Goal: Information Seeking & Learning: Learn about a topic

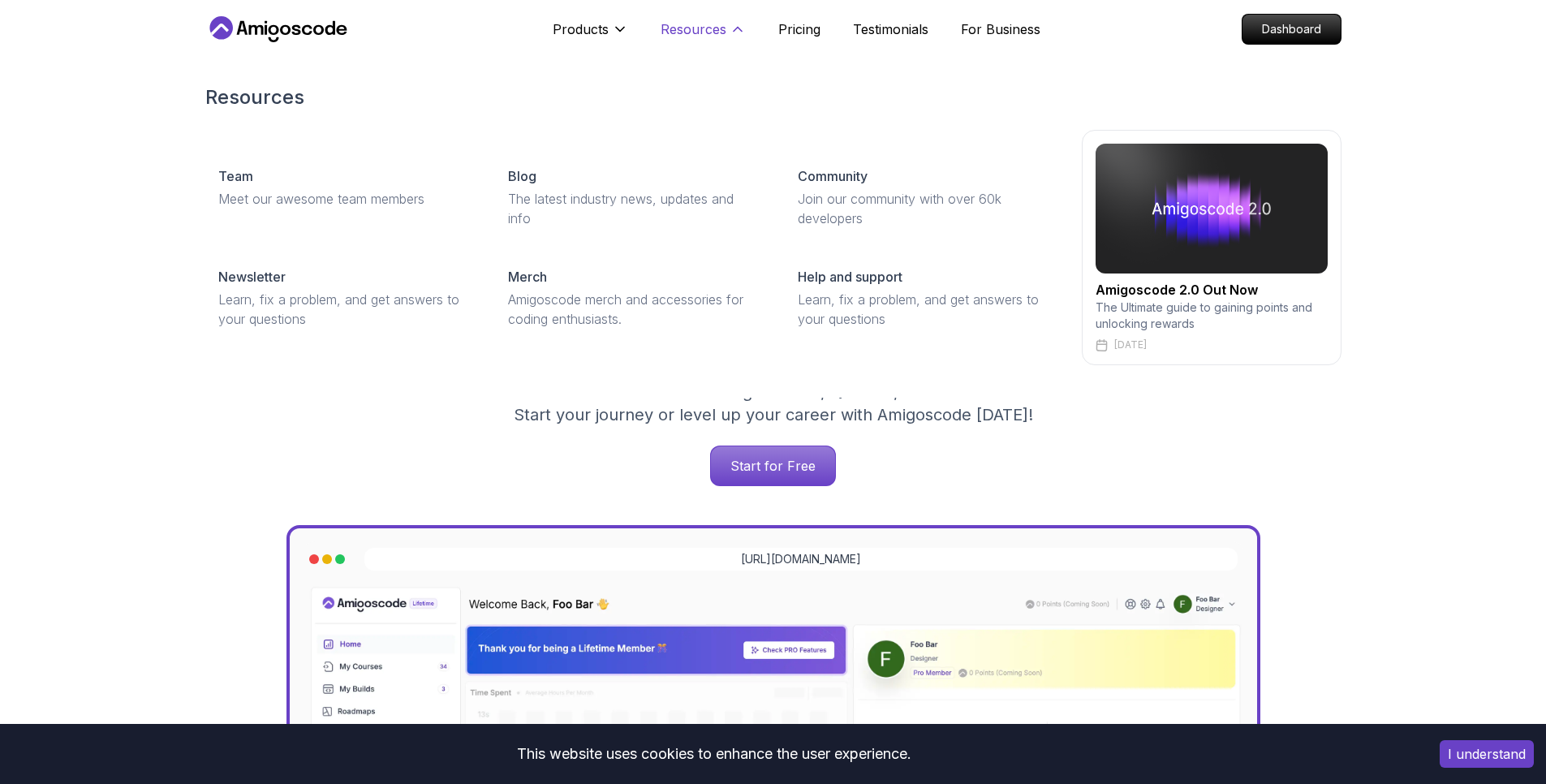
click at [691, 33] on p "Resources" at bounding box center [693, 30] width 65 height 20
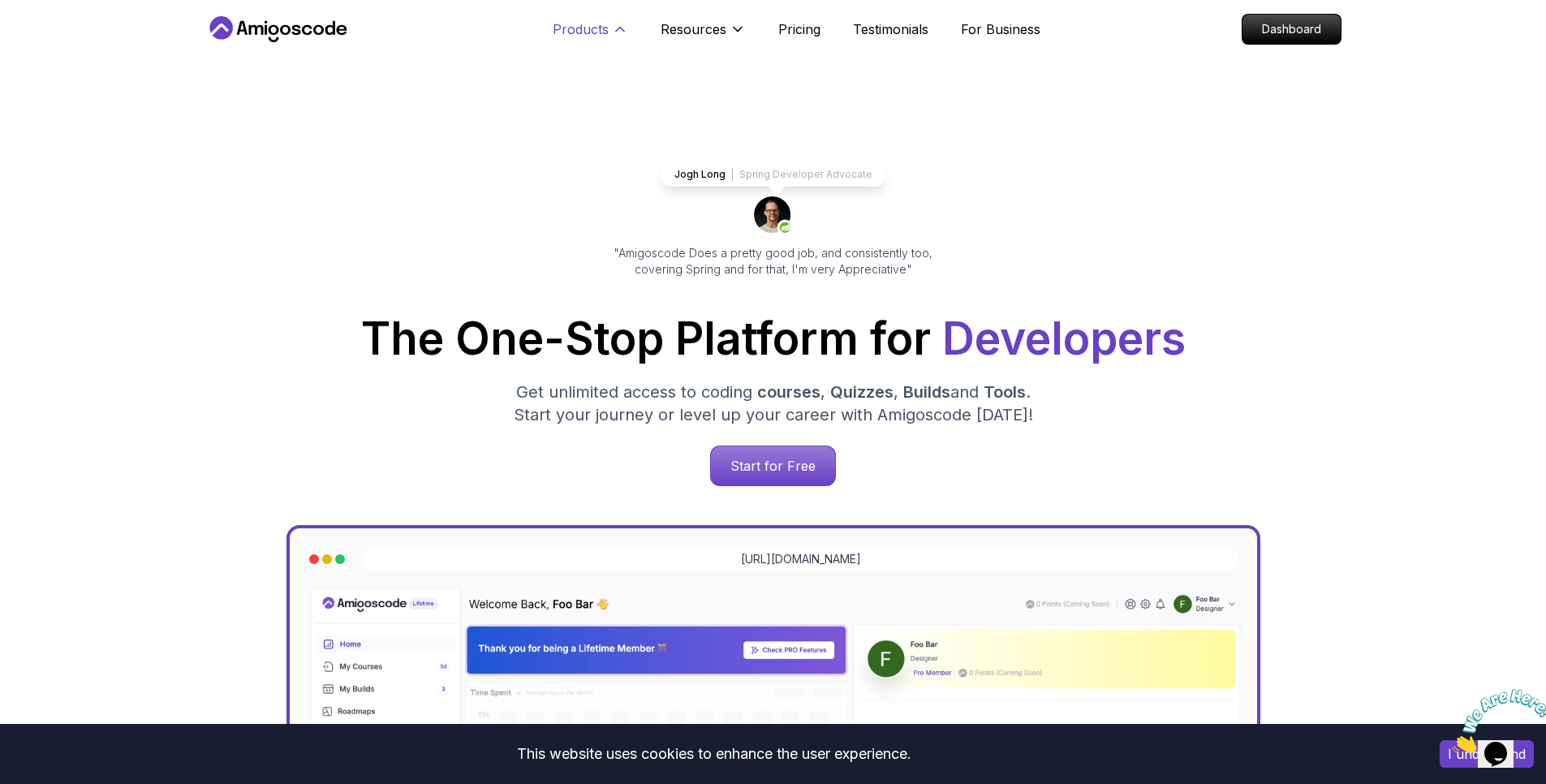
click at [617, 27] on icon at bounding box center [620, 29] width 17 height 17
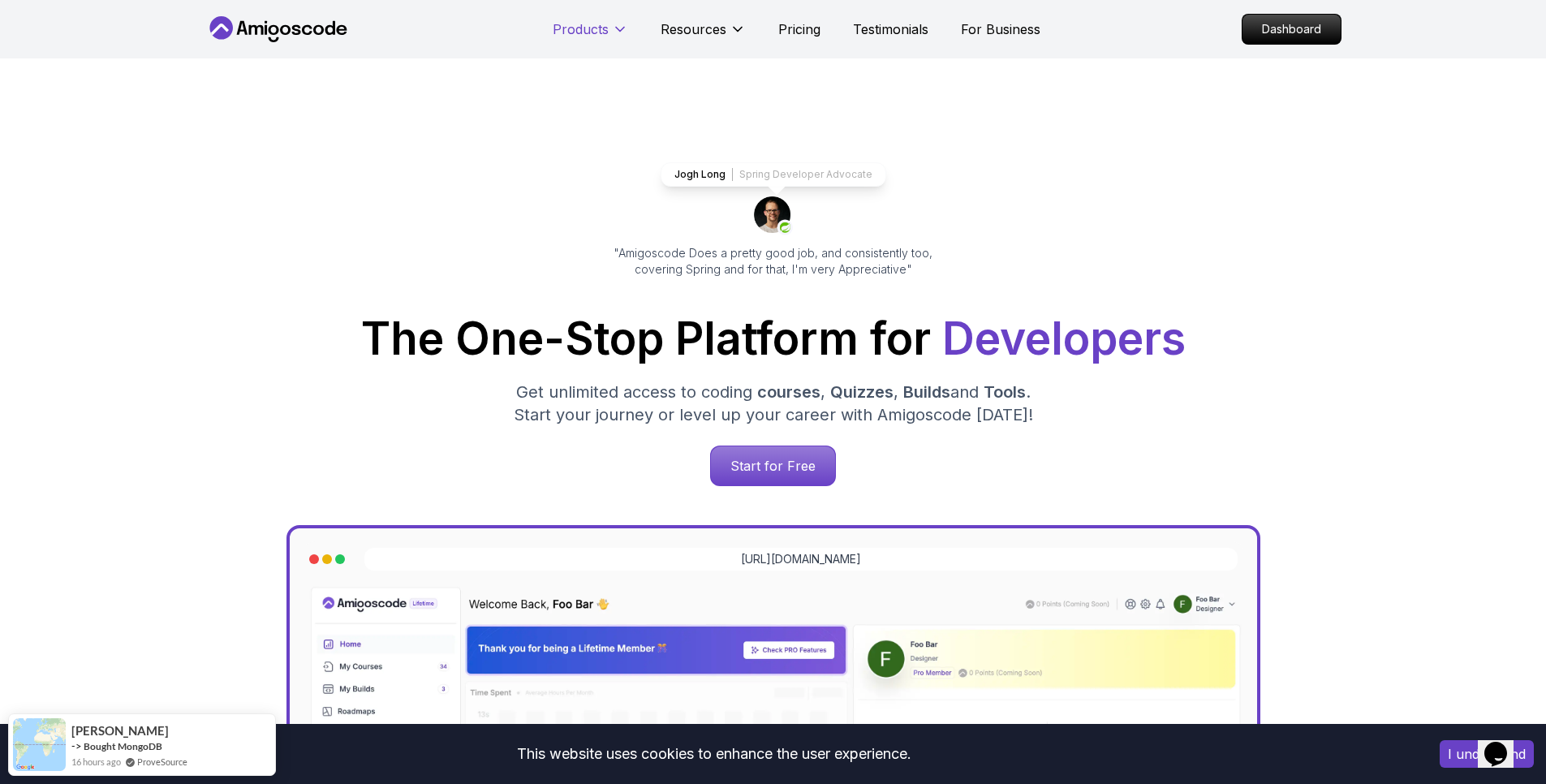
click at [617, 27] on icon at bounding box center [620, 29] width 8 height 4
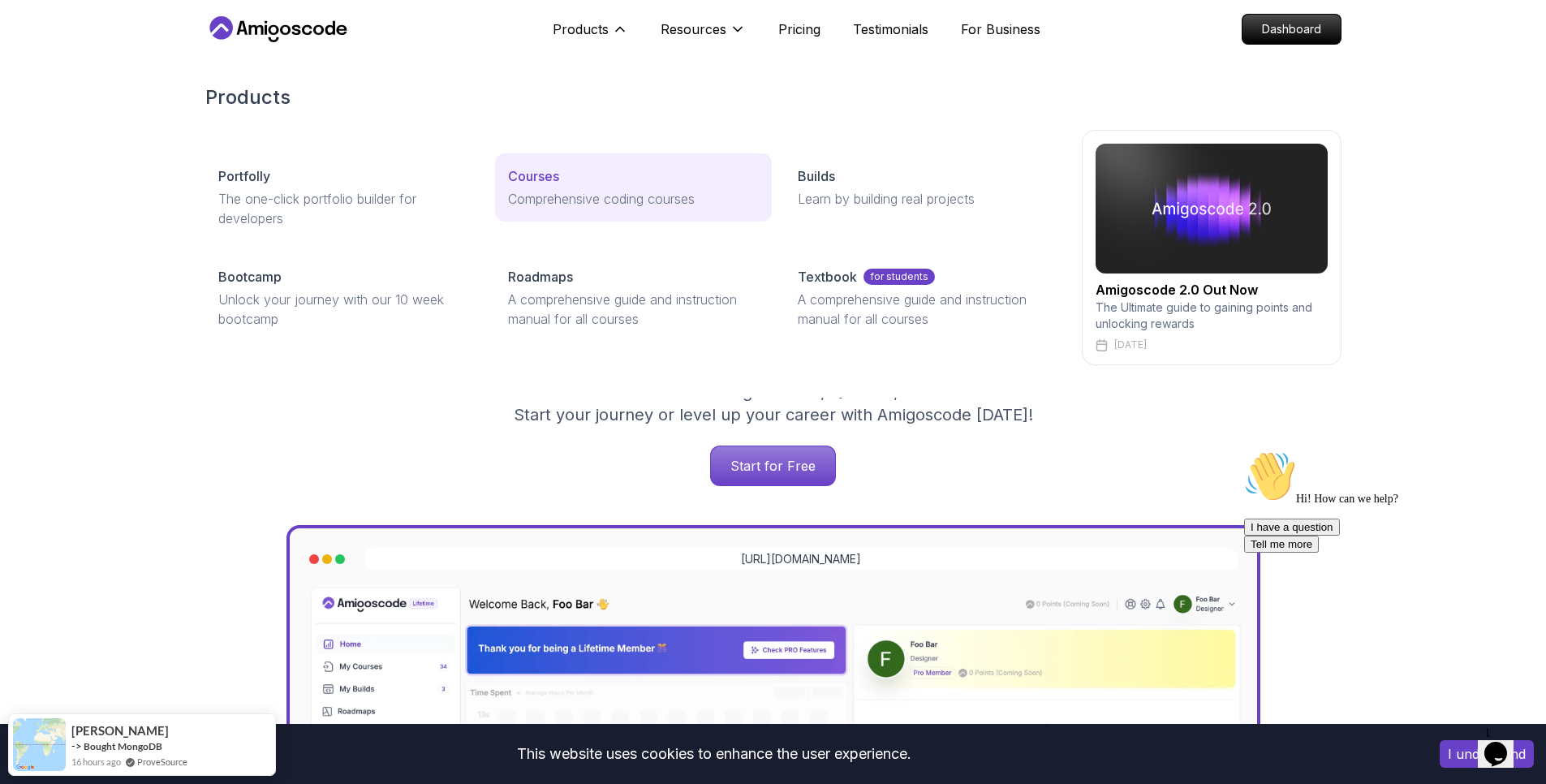
click at [529, 197] on p "Comprehensive coding courses" at bounding box center [633, 199] width 251 height 20
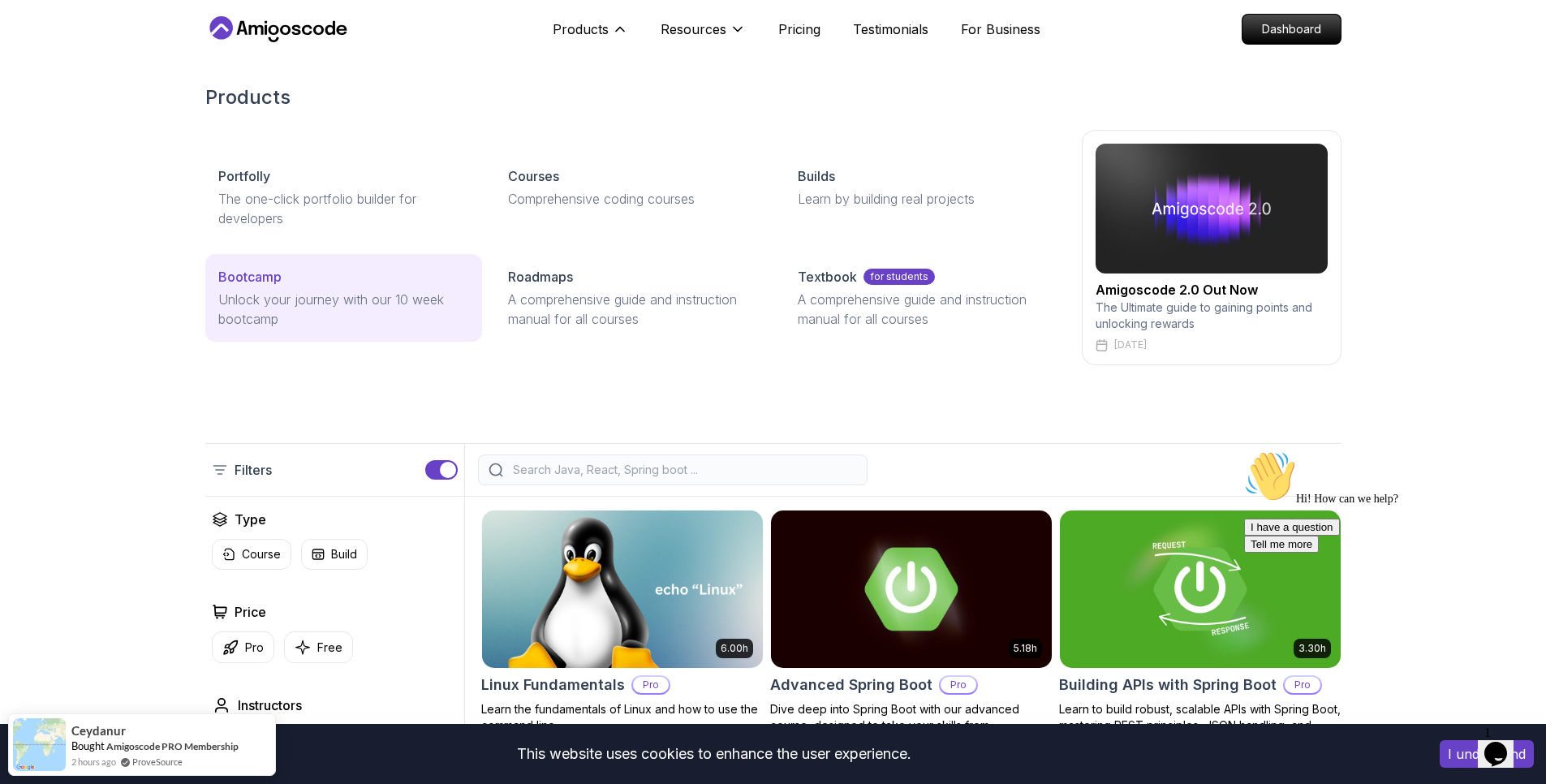
click at [404, 300] on p "Unlock your journey with our 10 week bootcamp" at bounding box center [344, 309] width 251 height 39
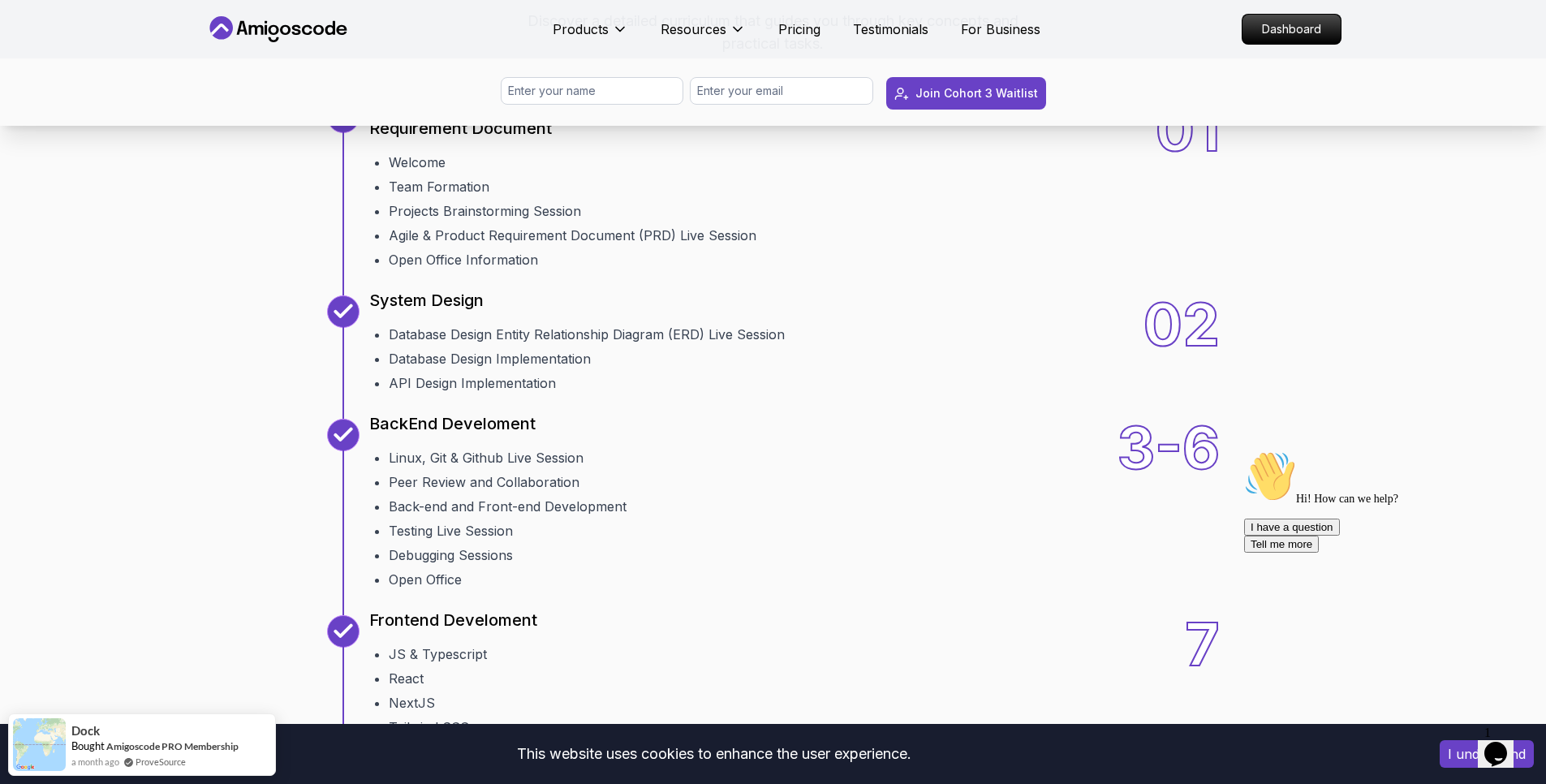
scroll to position [1850, 0]
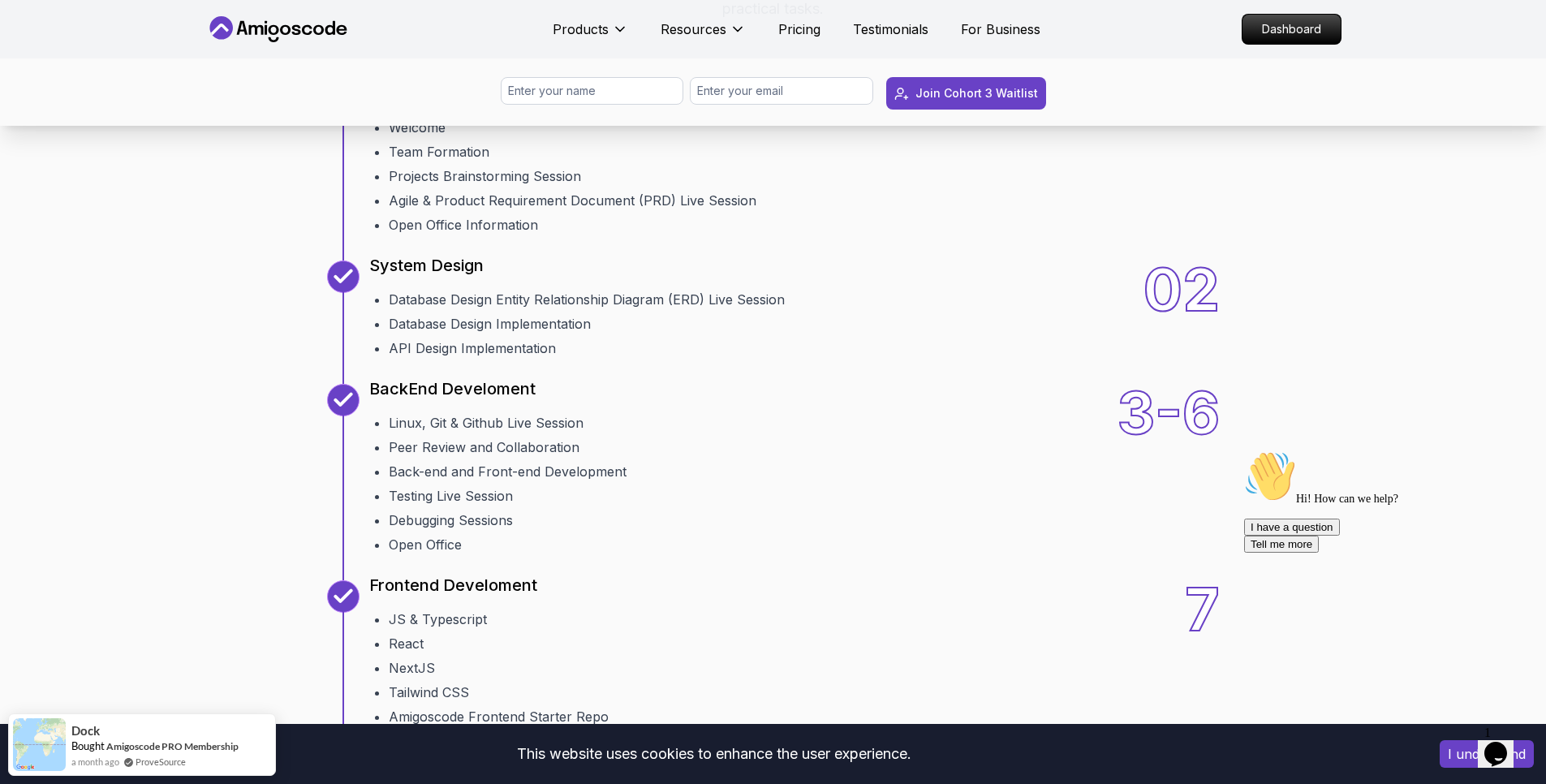
click at [1370, 505] on div "Hi! How can we help? I have a question Tell me more" at bounding box center [1390, 501] width 292 height 102
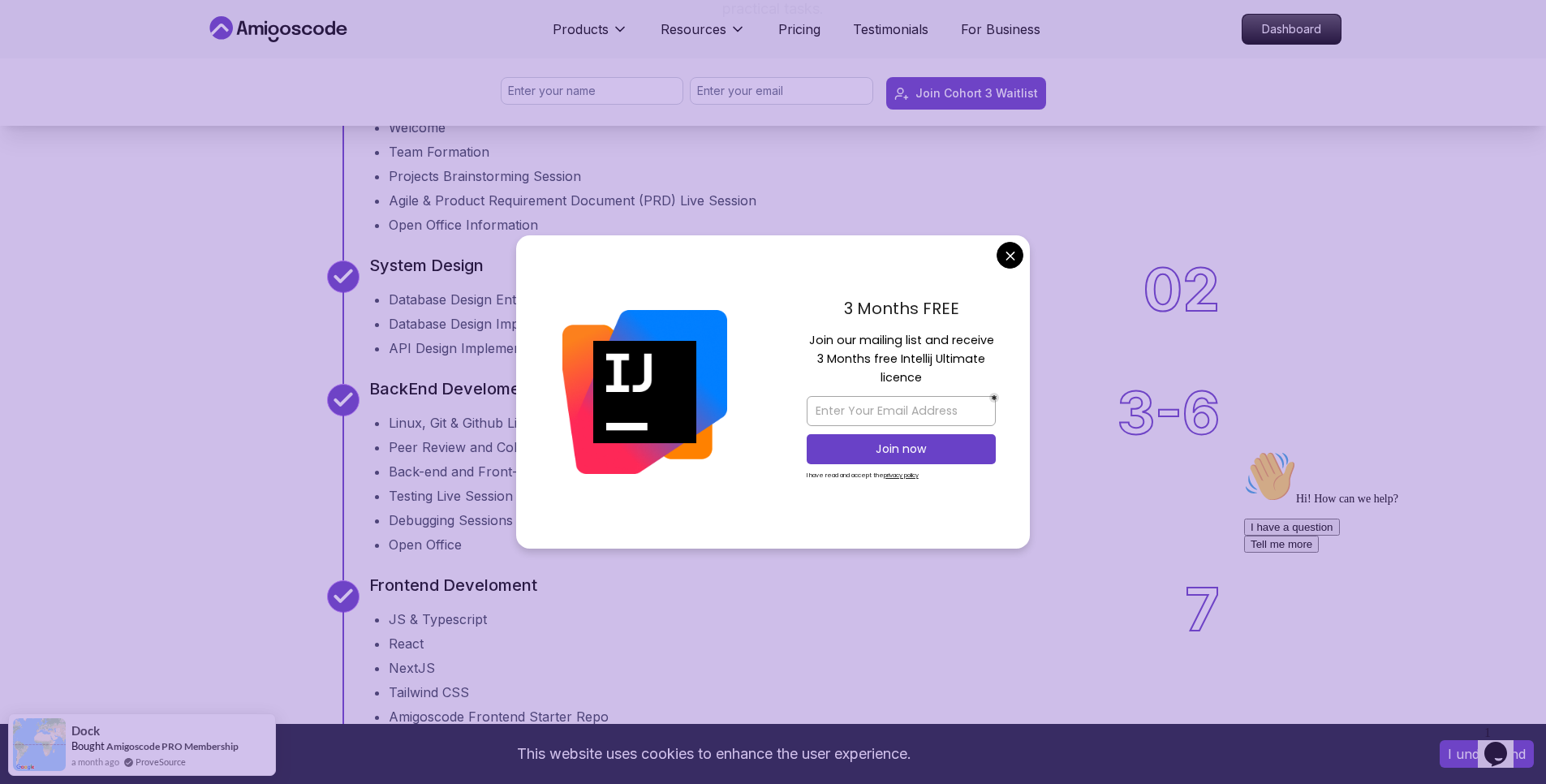
click at [1369, 484] on div "Hi! How can we help? I have a question Tell me more" at bounding box center [1390, 501] width 292 height 102
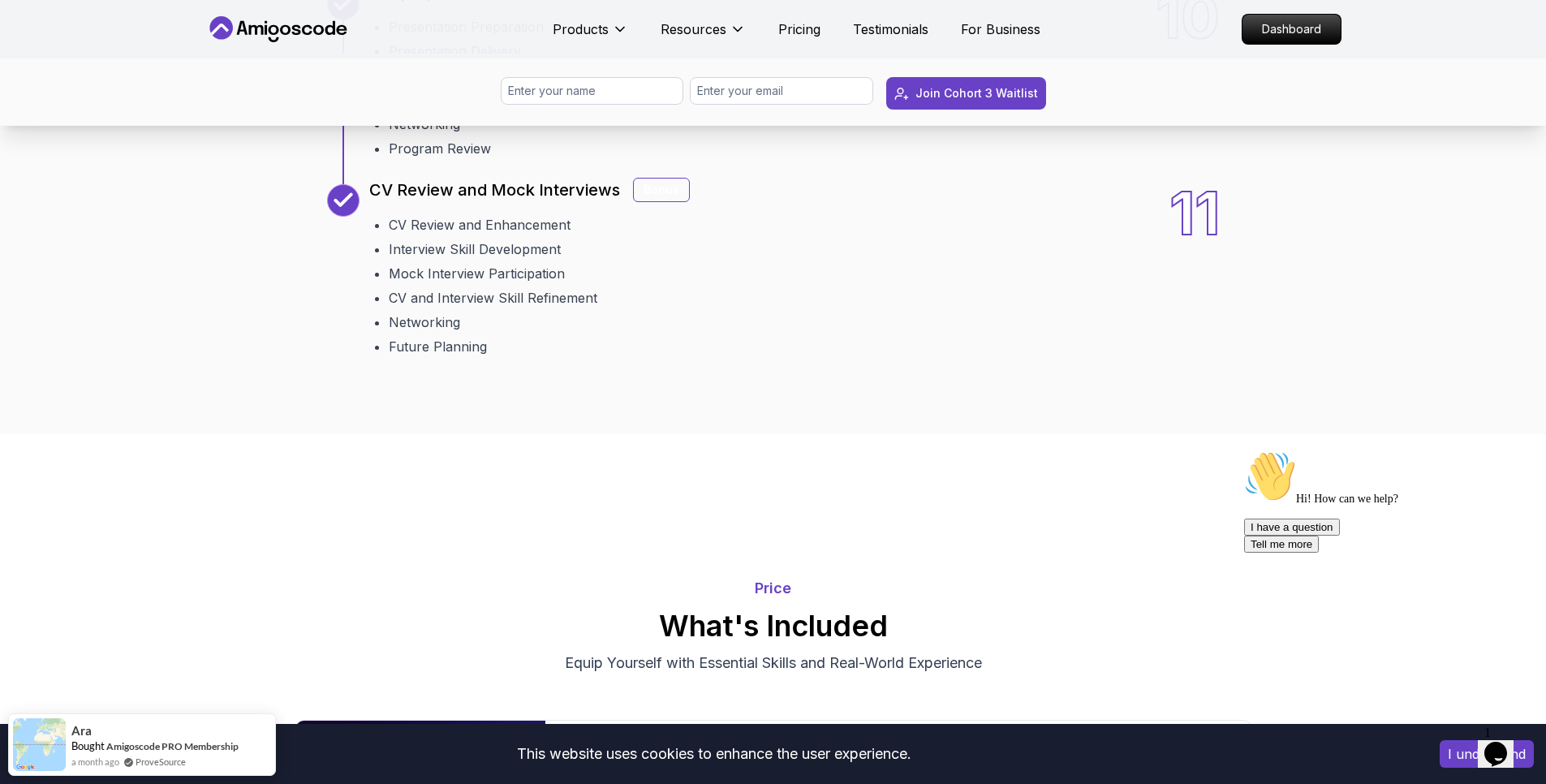
scroll to position [2824, 0]
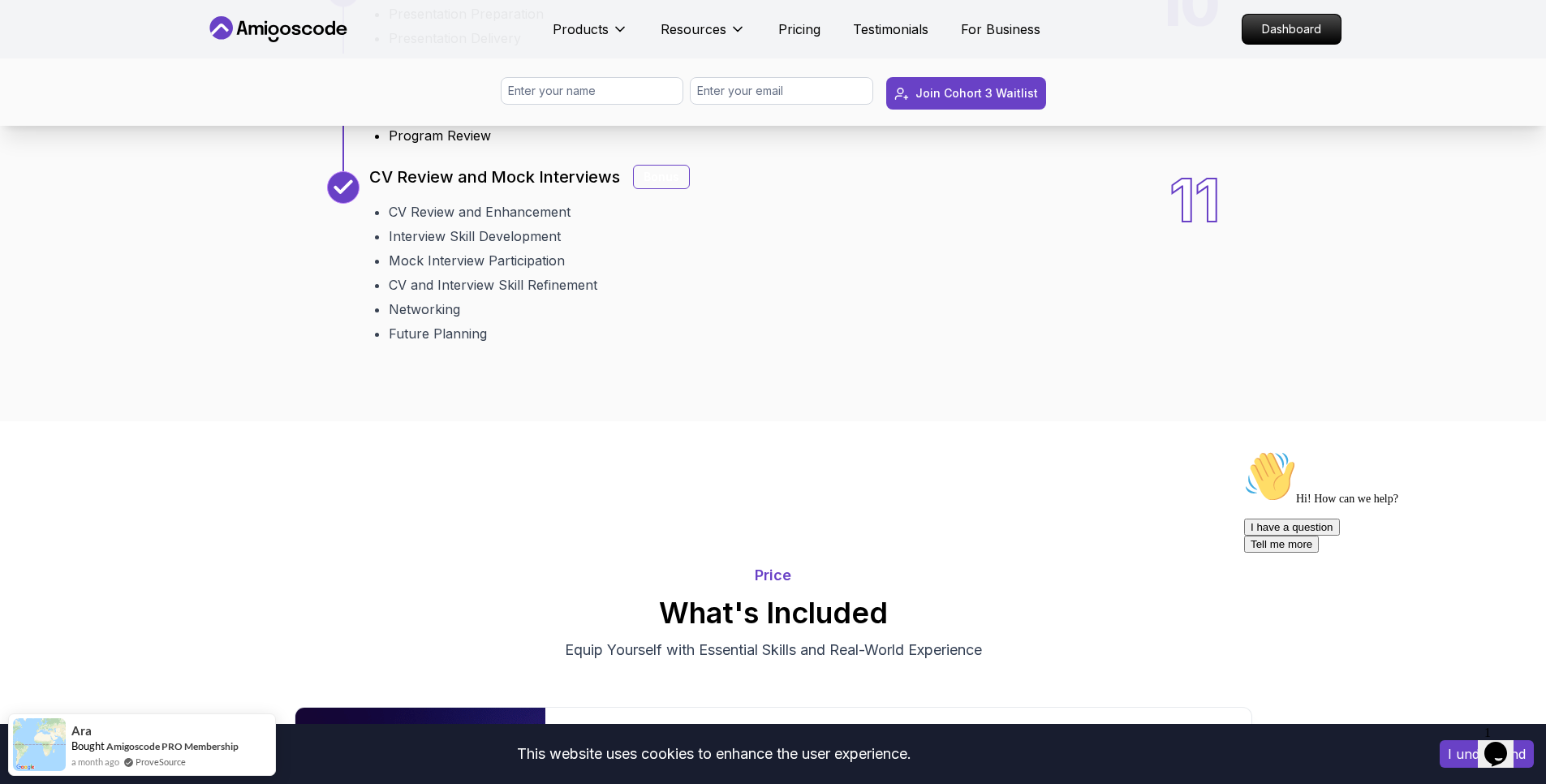
drag, startPoint x: 424, startPoint y: 185, endPoint x: 640, endPoint y: 200, distance: 216.5
click at [640, 145] on div "10 Wrap Up/ Presentations/ Feedback Presentation Preparation Presentation Deliv…" at bounding box center [773, 60] width 893 height 171
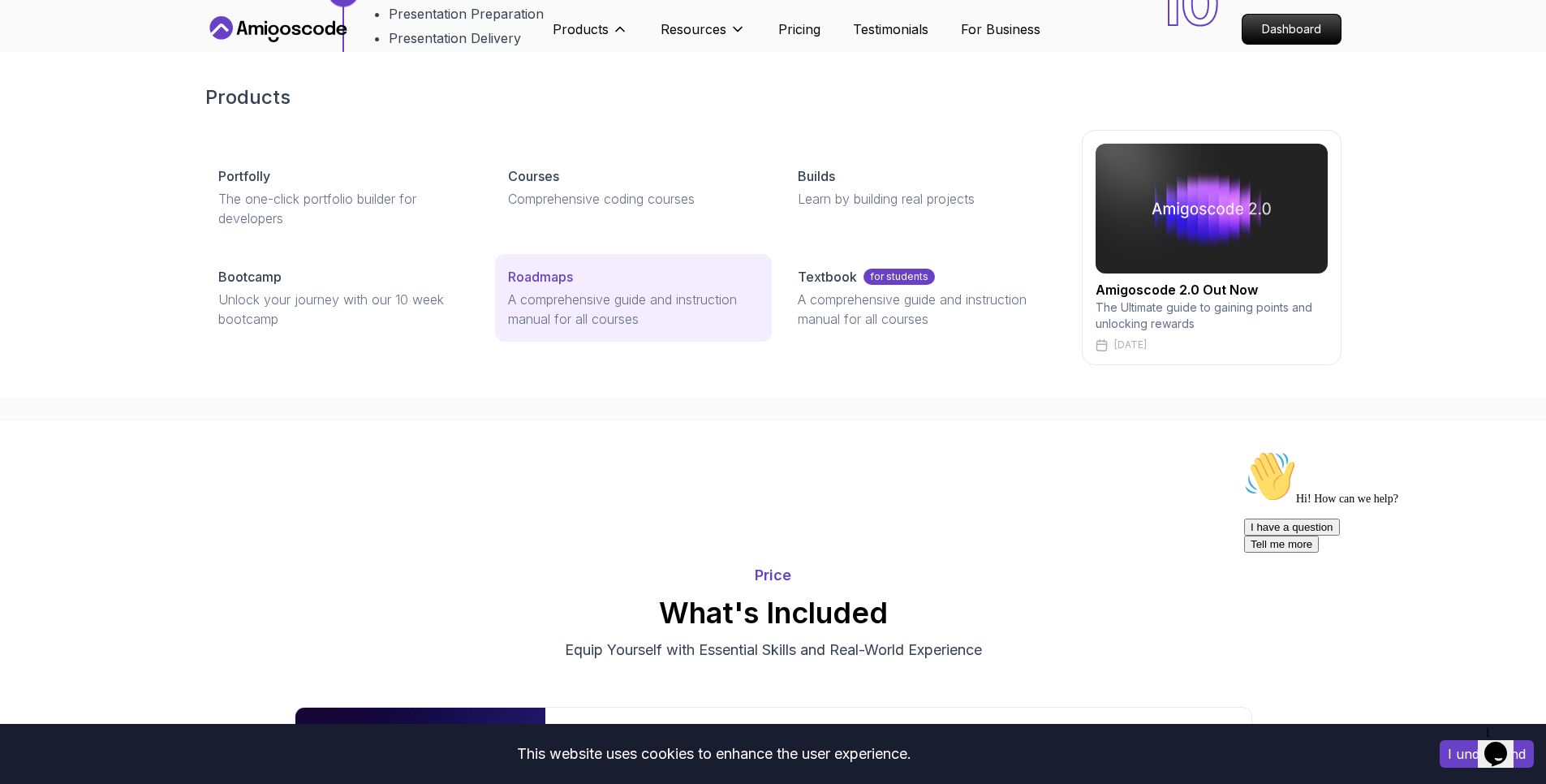
click at [576, 285] on div "Roadmaps" at bounding box center [633, 277] width 251 height 20
